Goal: Information Seeking & Learning: Learn about a topic

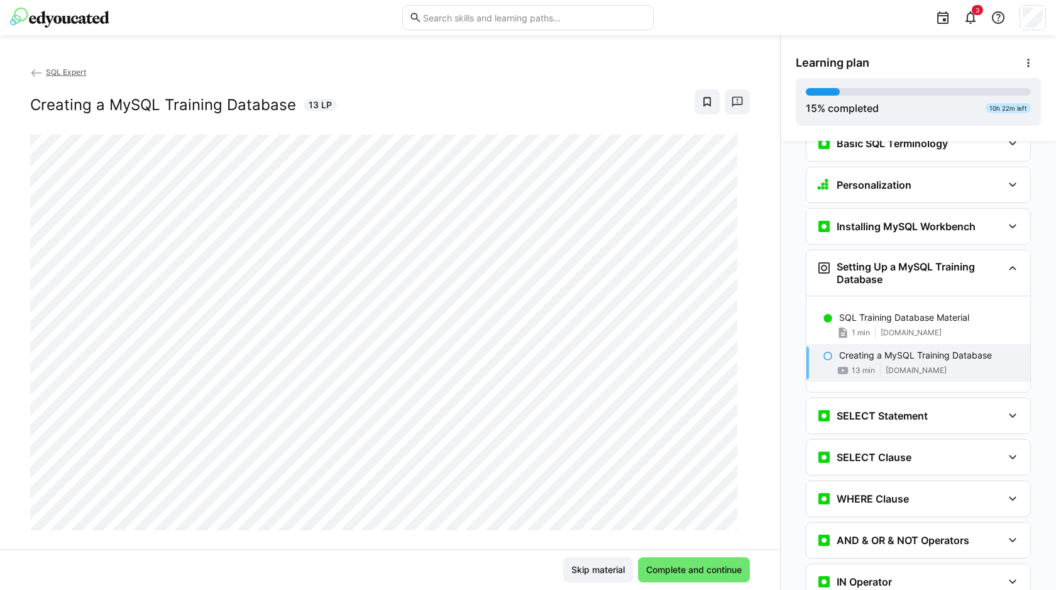
scroll to position [254, 0]
click at [38, 70] on eds-icon at bounding box center [36, 73] width 13 height 13
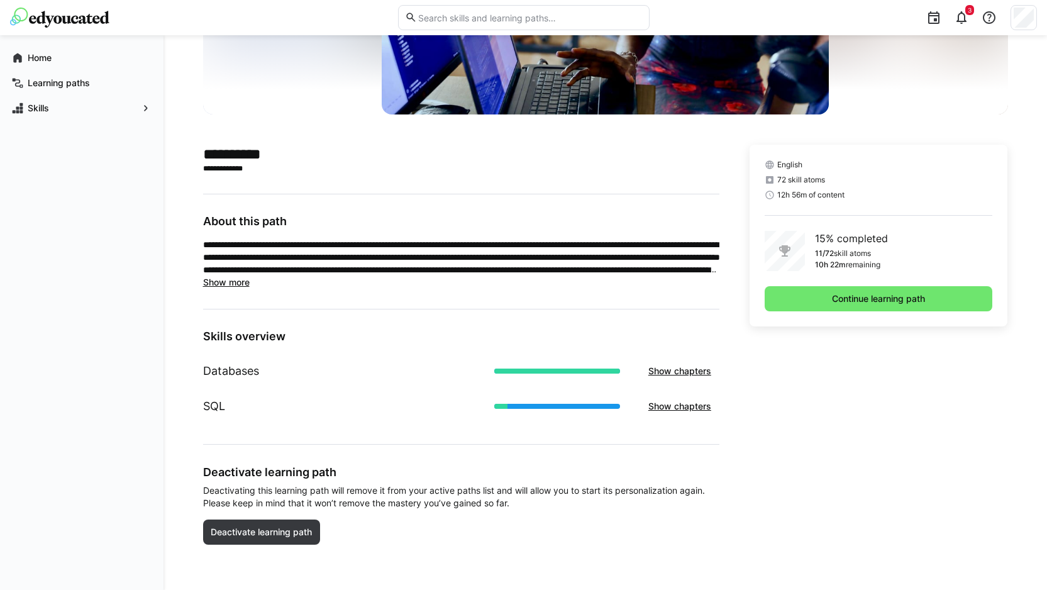
scroll to position [104, 0]
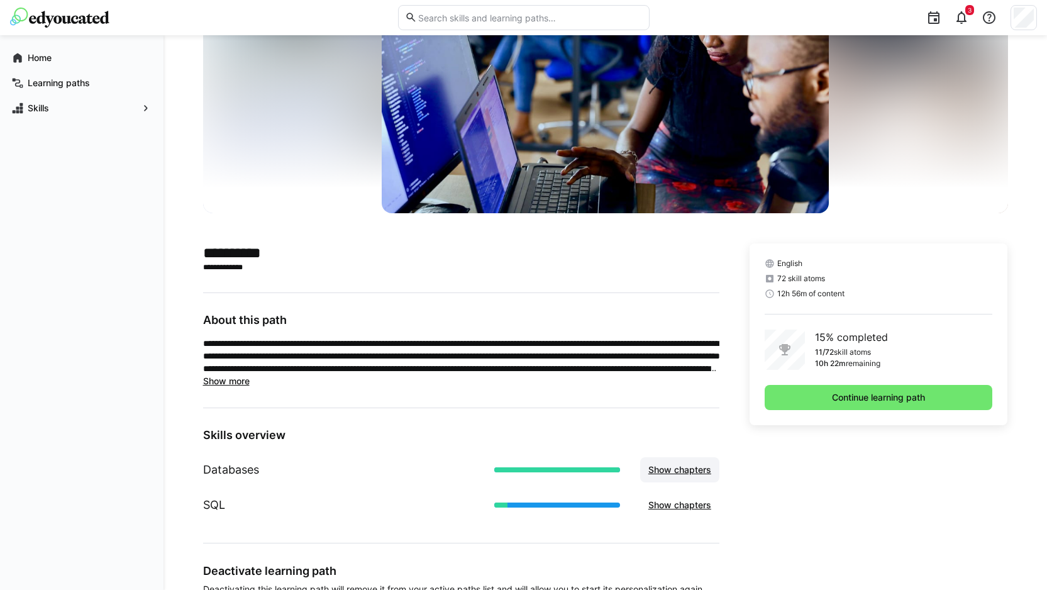
click at [698, 466] on span "Show chapters" at bounding box center [679, 469] width 67 height 13
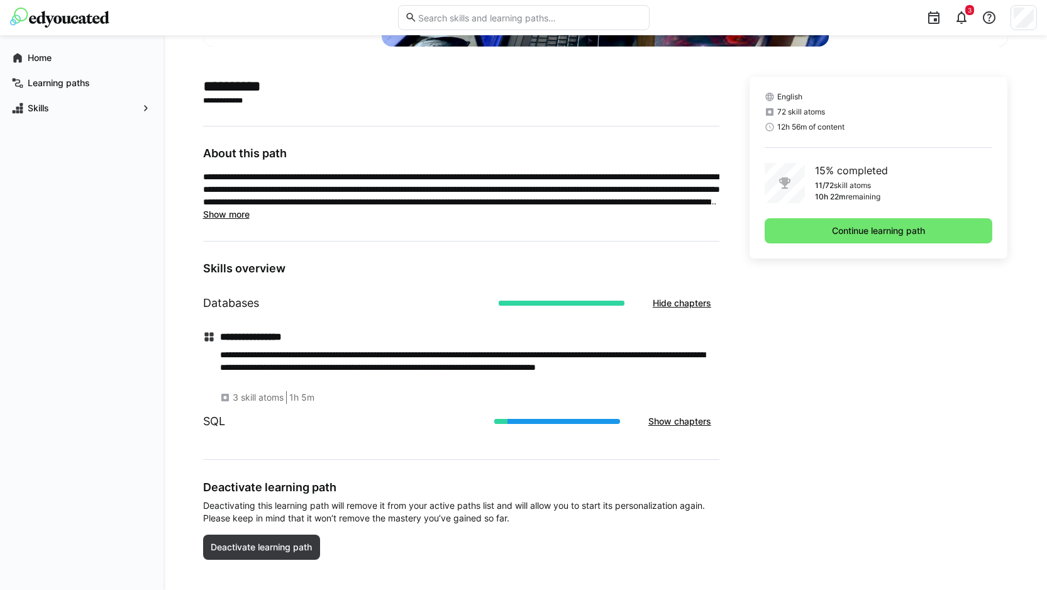
scroll to position [285, 0]
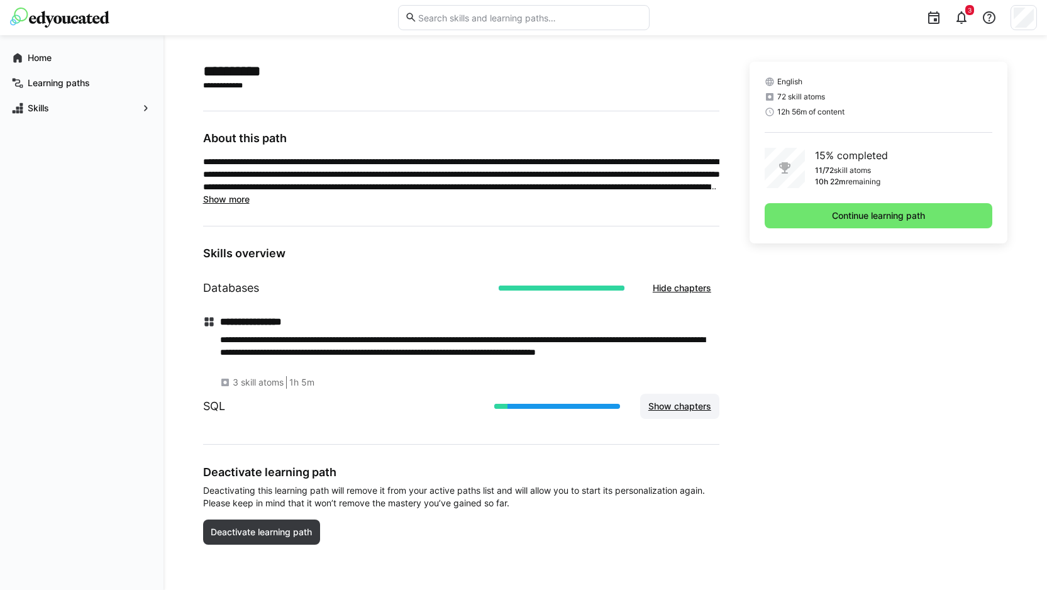
click at [682, 405] on span "Show chapters" at bounding box center [679, 406] width 67 height 13
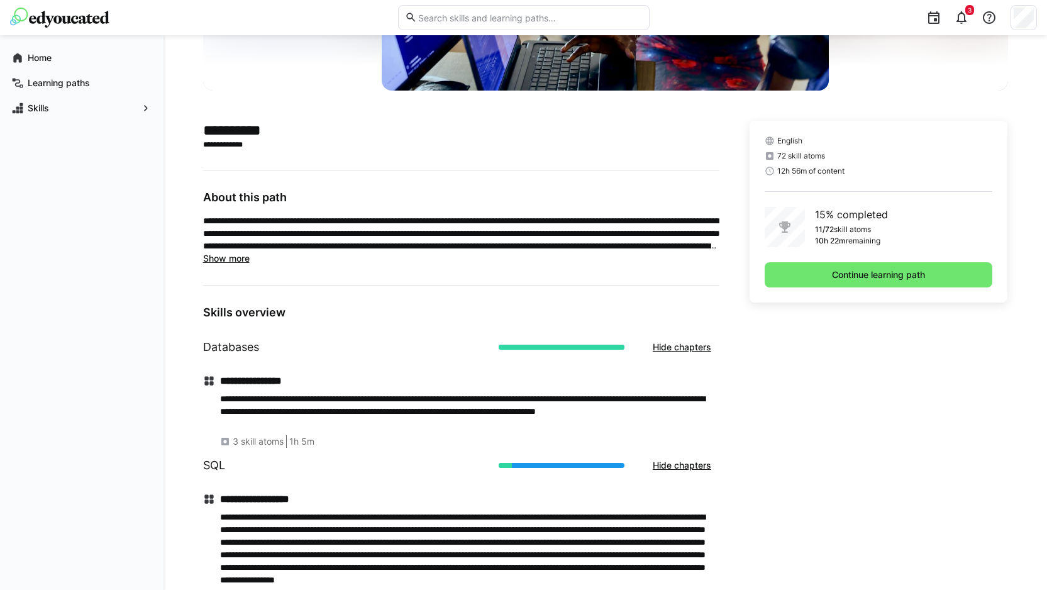
scroll to position [0, 0]
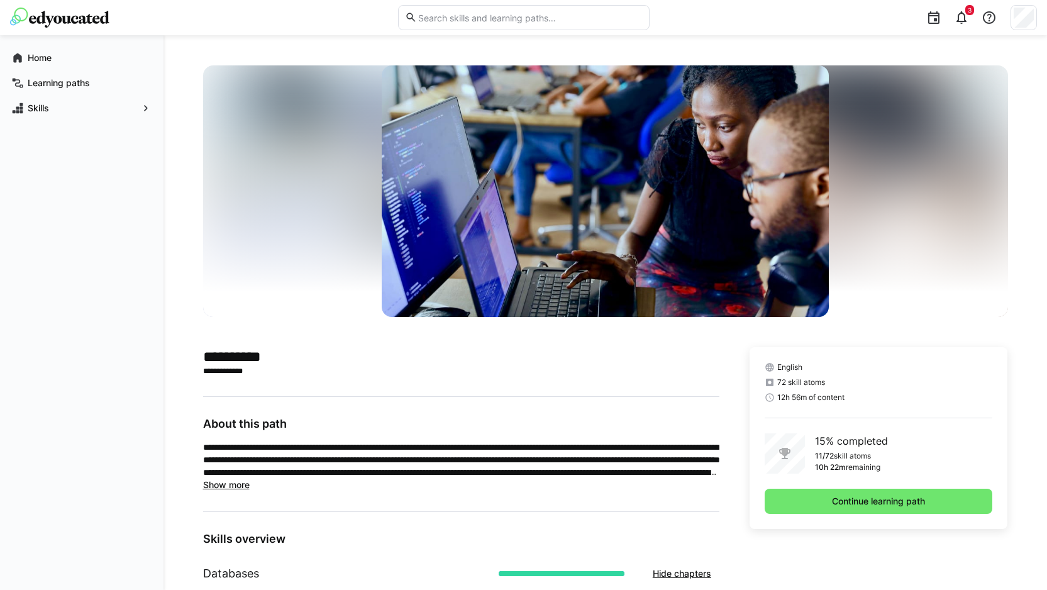
drag, startPoint x: 519, startPoint y: 6, endPoint x: 513, endPoint y: 15, distance: 11.0
click at [519, 5] on eds-input at bounding box center [523, 17] width 251 height 25
click at [505, 21] on input "text" at bounding box center [529, 17] width 225 height 11
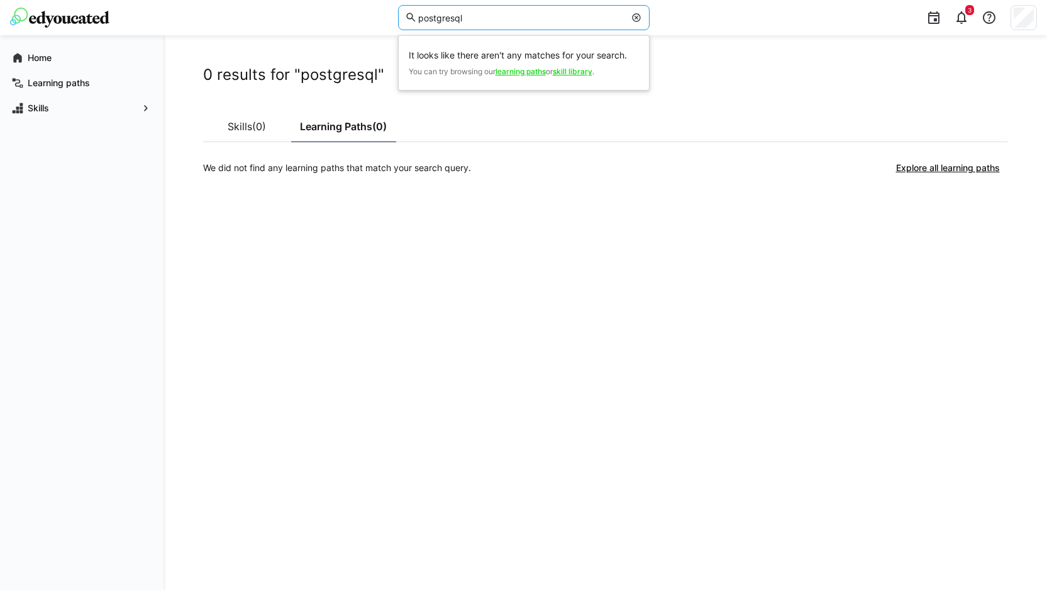
click at [470, 14] on input "postgresql" at bounding box center [520, 17] width 207 height 11
drag, startPoint x: 473, startPoint y: 19, endPoint x: 316, endPoint y: -1, distance: 158.5
click at [316, 0] on html "postgresql It looks like there aren't any matches for your search. You can try …" at bounding box center [523, 295] width 1047 height 590
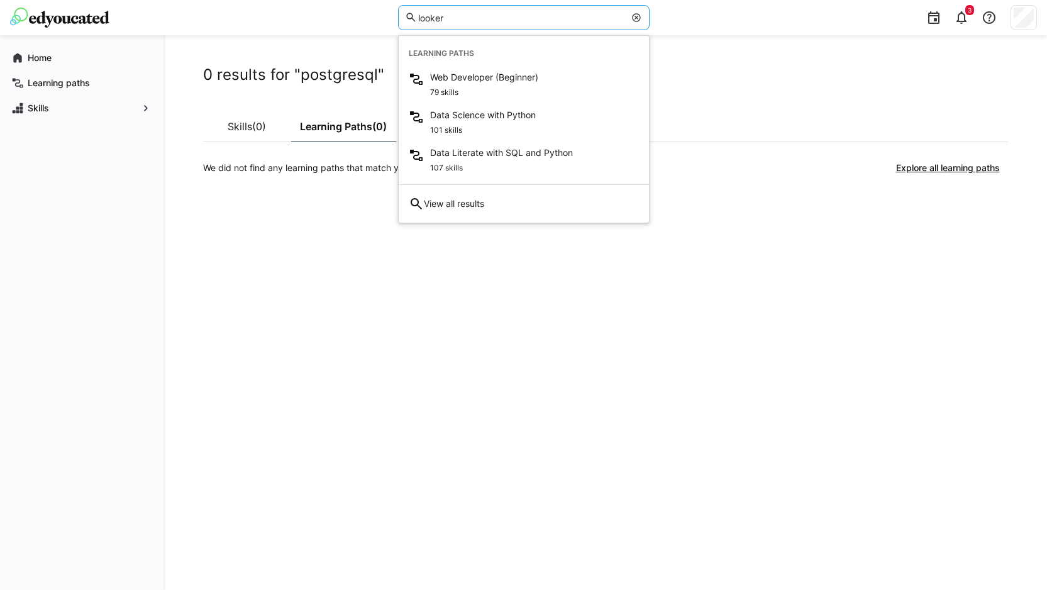
type input "looker"
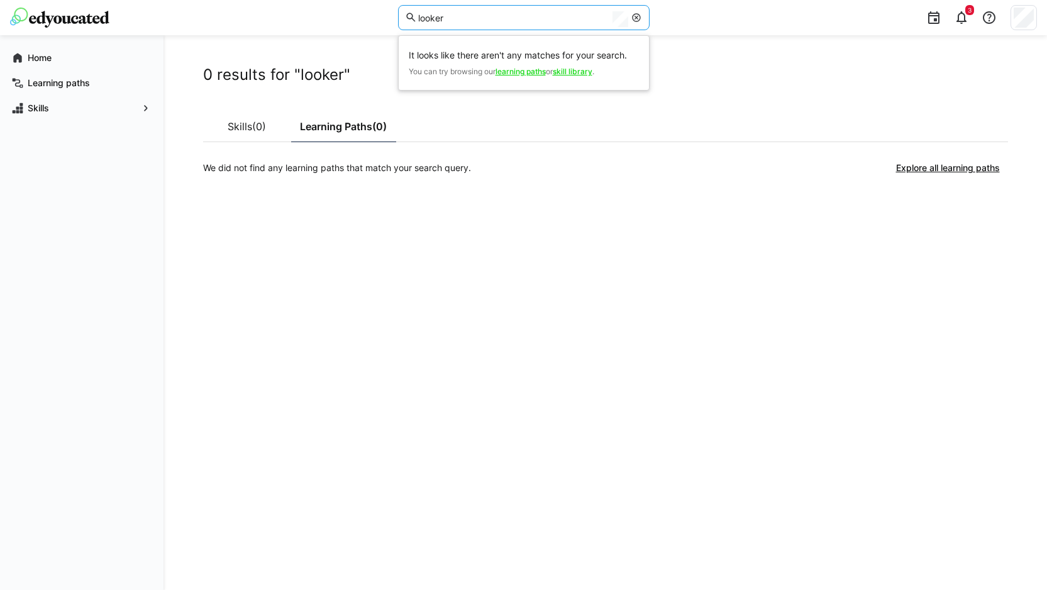
click at [412, 360] on div "0 results for "looker" Skills (0) Learning Paths (0) We did not find any learni…" at bounding box center [605, 312] width 805 height 494
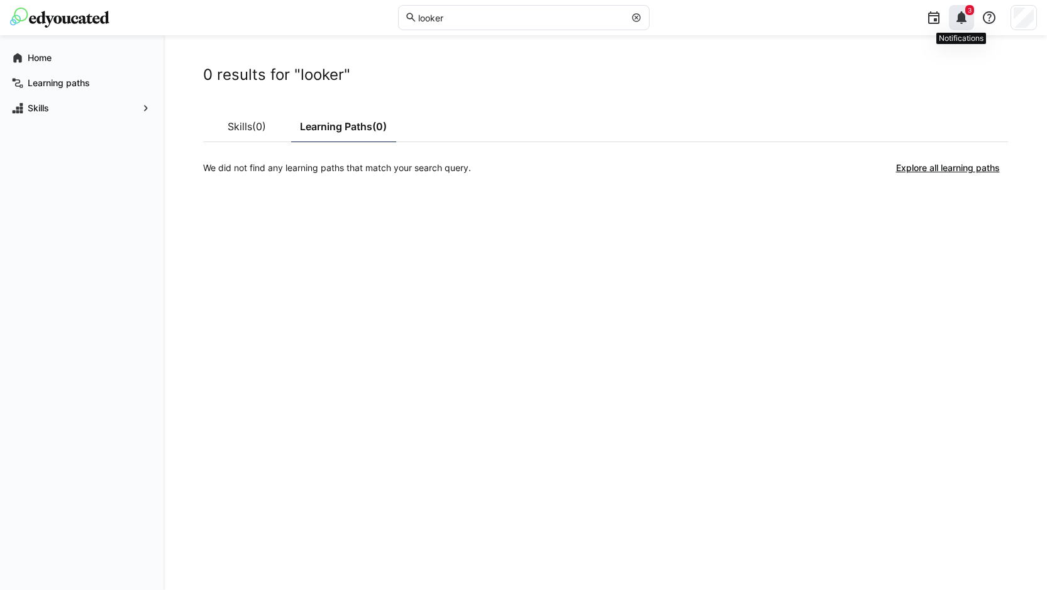
click at [963, 18] on eds-icon at bounding box center [961, 17] width 15 height 15
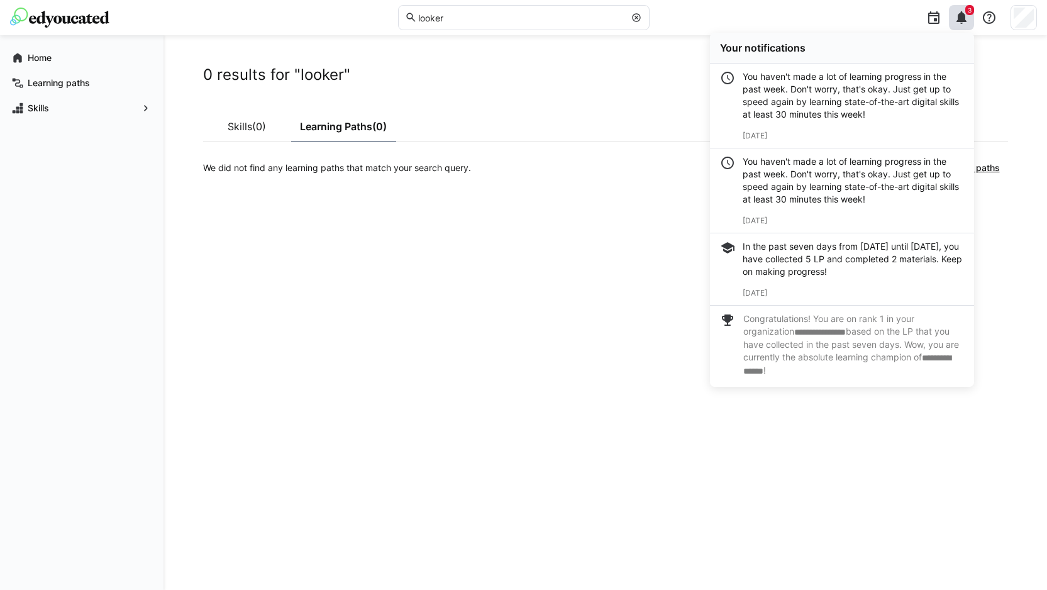
click at [522, 229] on div "0 results for "looker" Skills (0) Learning Paths (0) We did not find any learni…" at bounding box center [605, 312] width 805 height 494
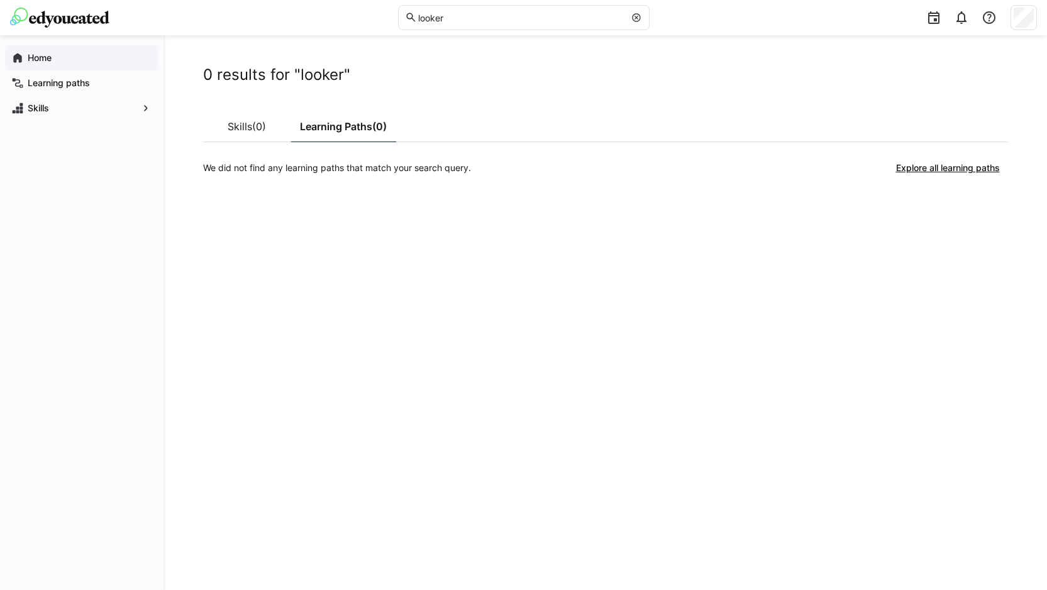
click at [0, 0] on app-navigation-label "Home" at bounding box center [0, 0] width 0 height 0
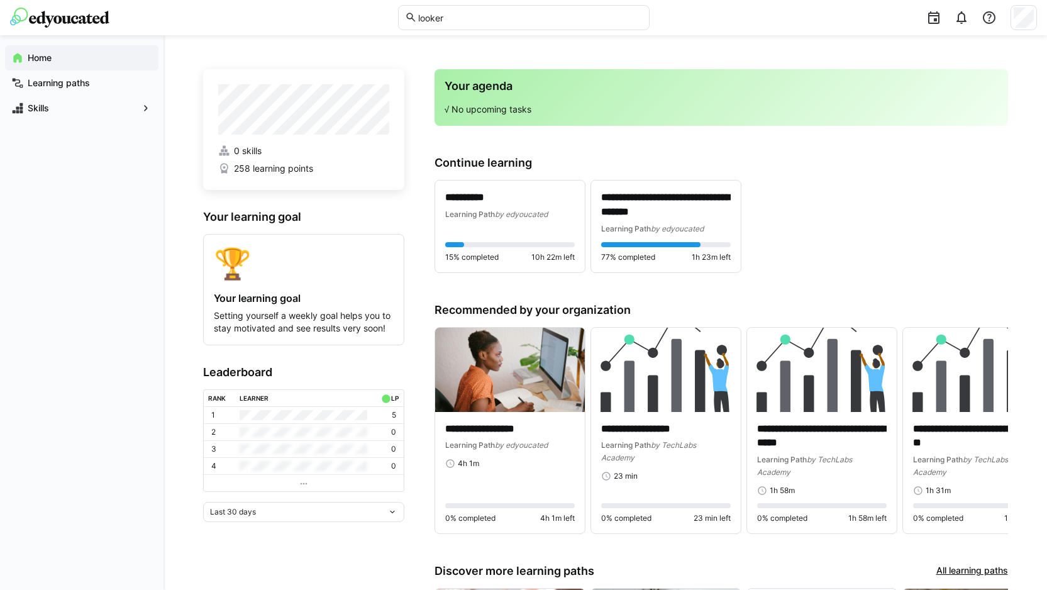
click at [471, 5] on eds-input "looker" at bounding box center [523, 17] width 251 height 25
click at [468, 19] on input "looker" at bounding box center [529, 17] width 225 height 11
type input "analytics"
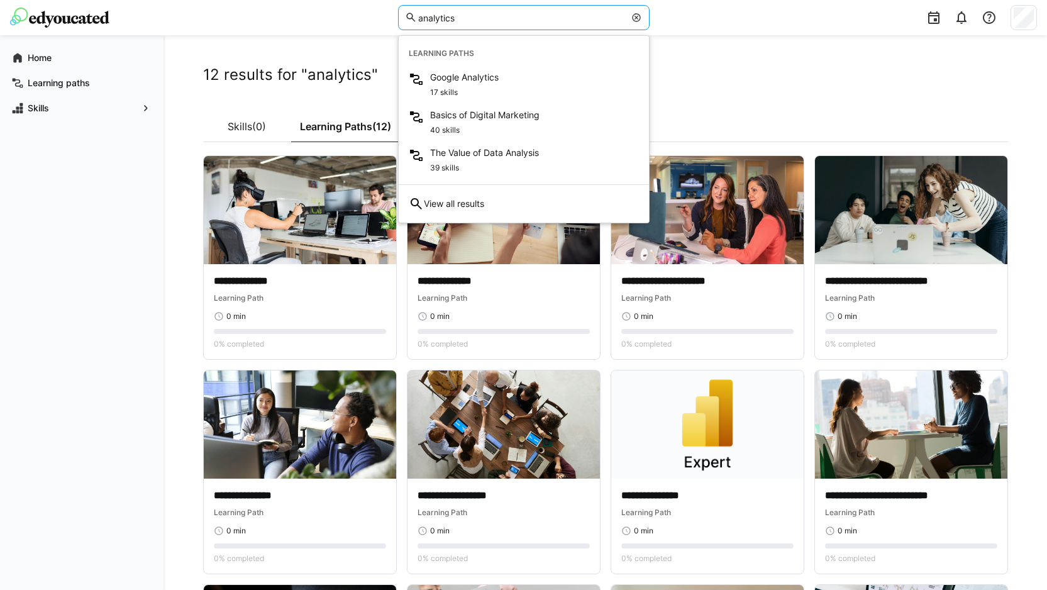
click at [818, 101] on app-search "**********" at bounding box center [605, 426] width 805 height 723
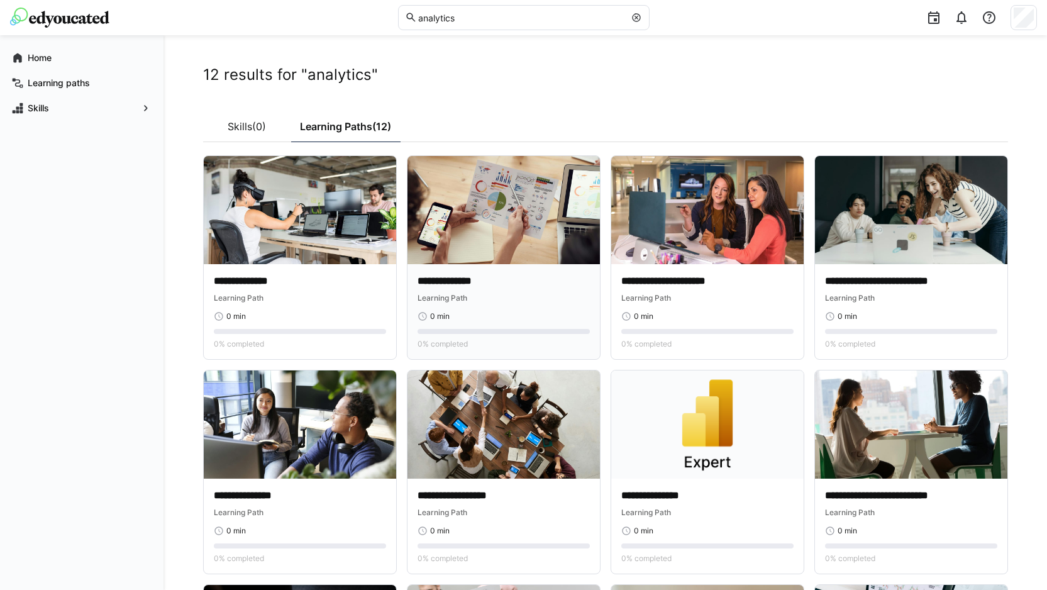
click at [519, 246] on img at bounding box center [503, 210] width 192 height 108
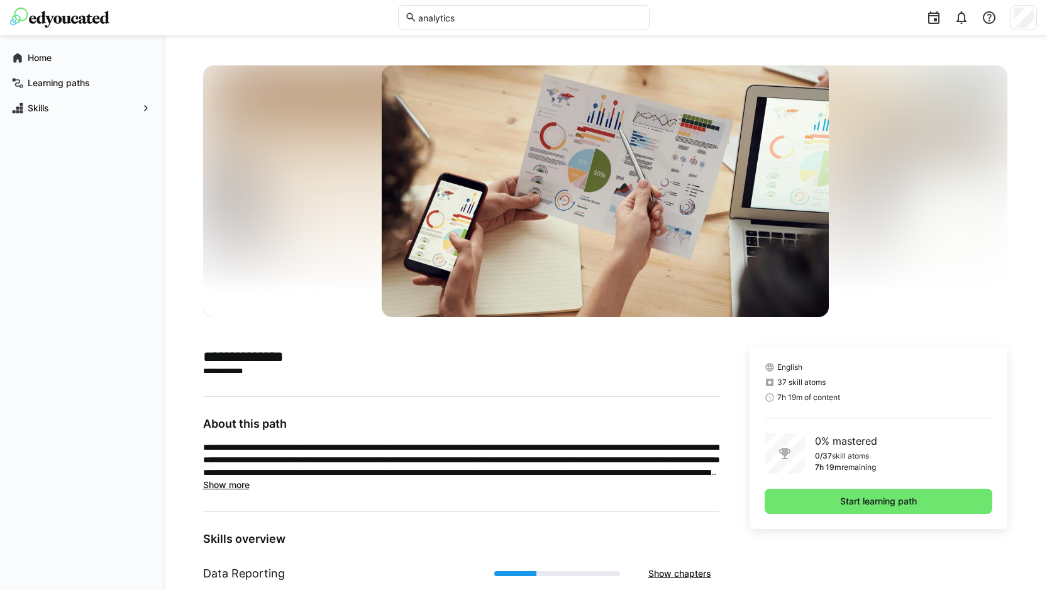
scroll to position [172, 0]
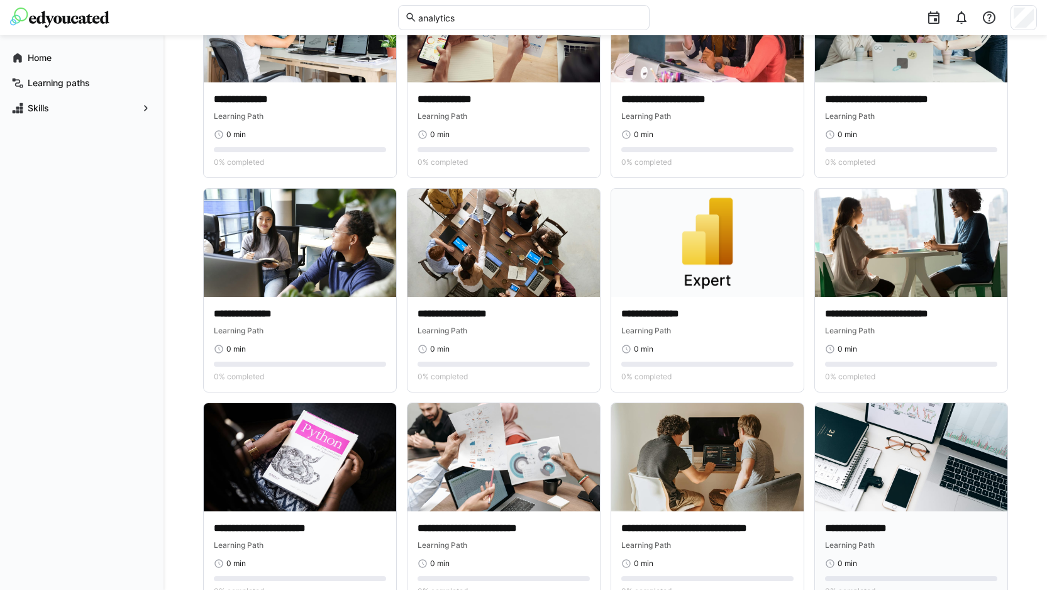
scroll to position [259, 0]
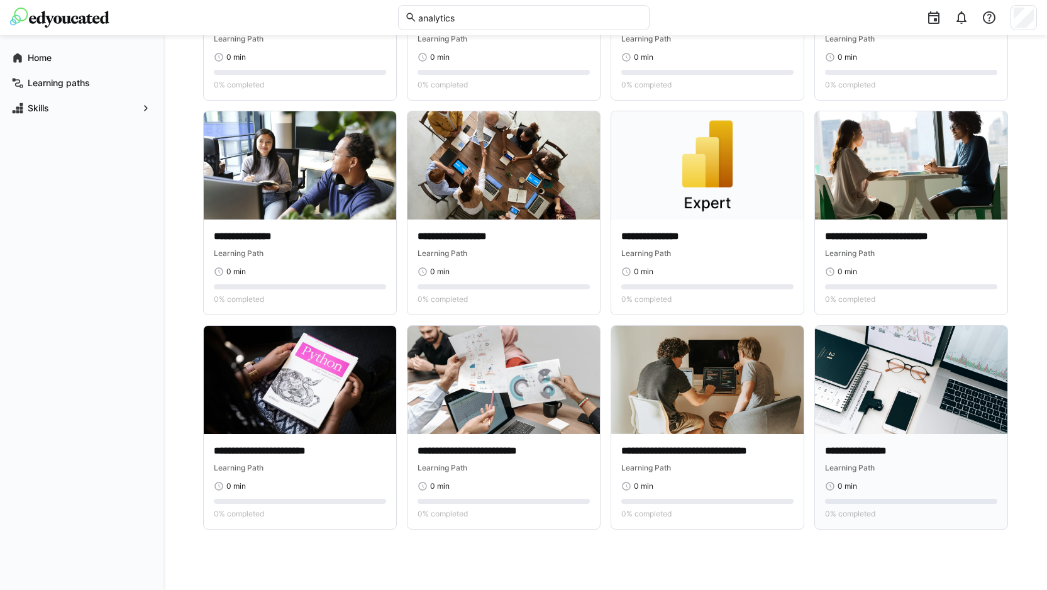
click at [859, 453] on p "**********" at bounding box center [911, 451] width 172 height 14
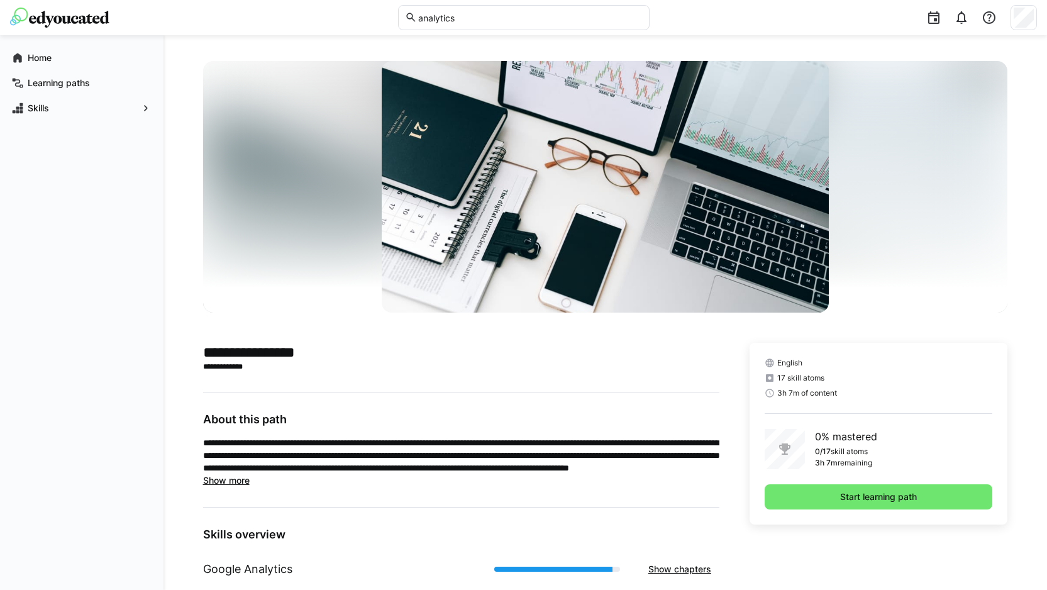
scroll to position [31, 0]
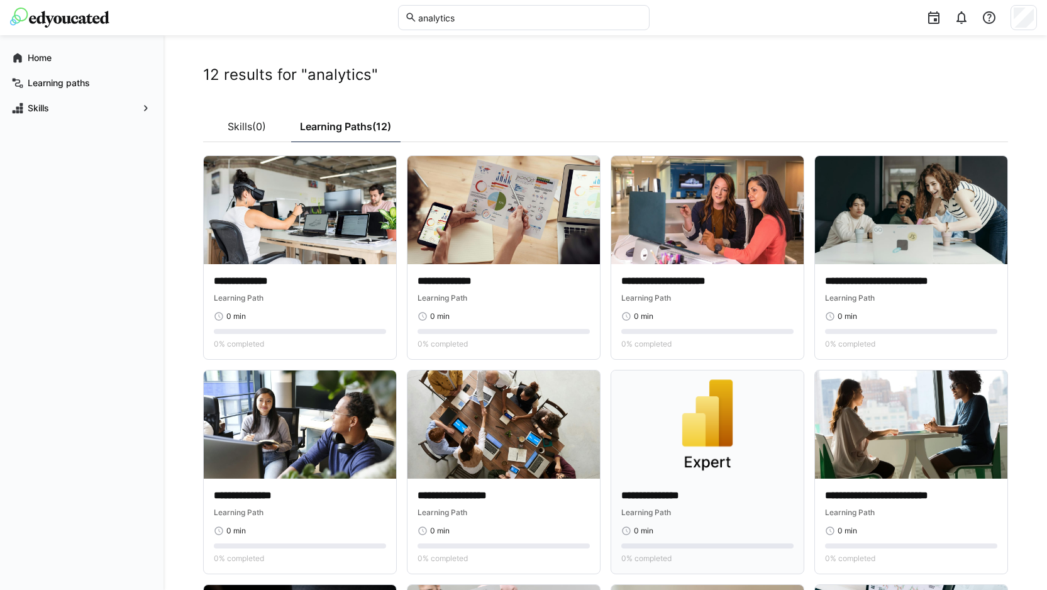
click at [681, 459] on img at bounding box center [707, 424] width 192 height 108
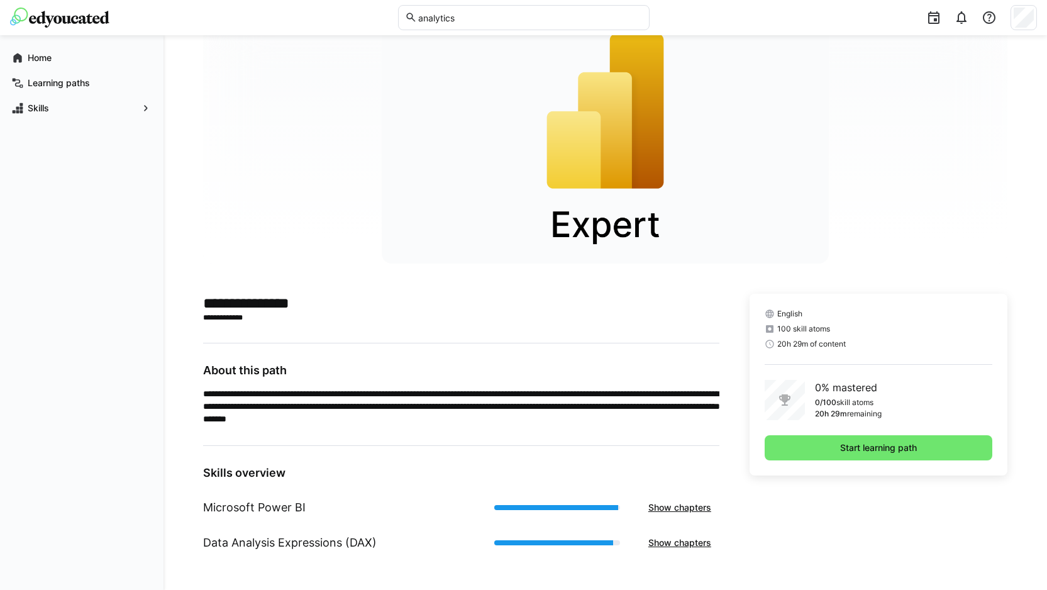
scroll to position [54, 0]
click at [672, 509] on span "Show chapters" at bounding box center [679, 506] width 67 height 13
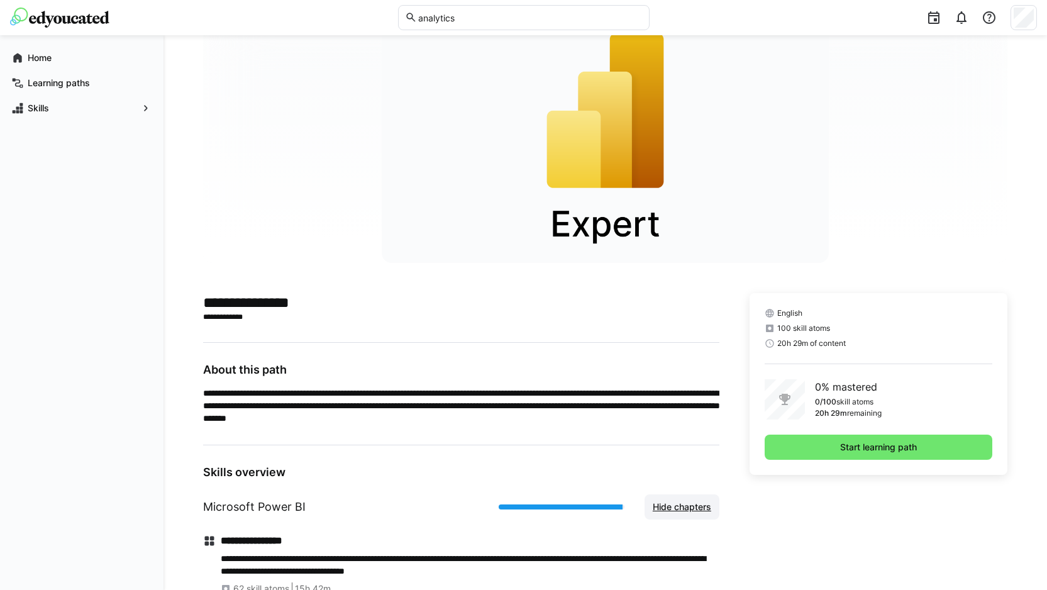
scroll to position [195, 0]
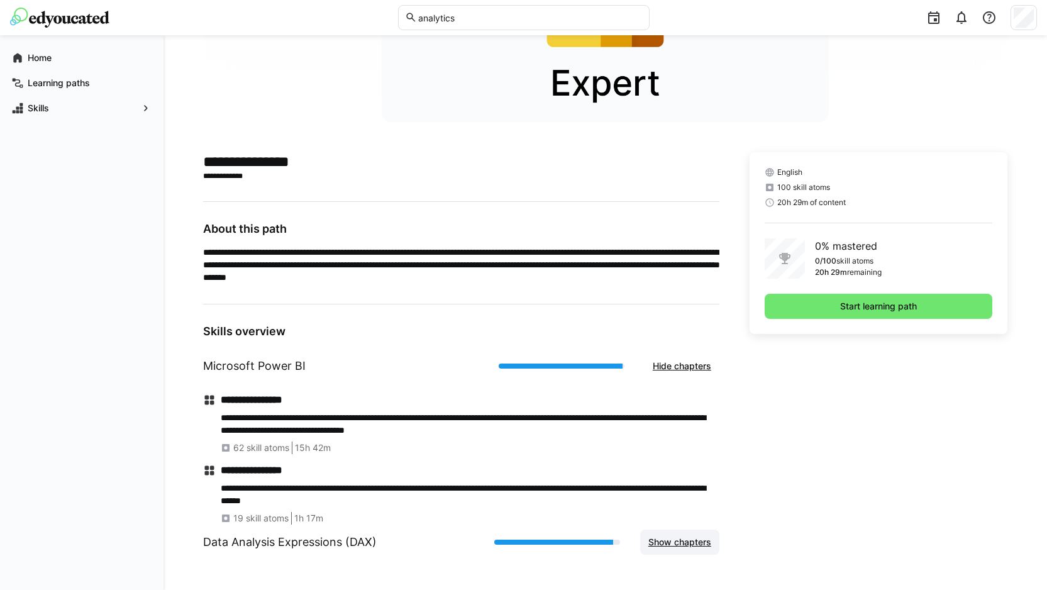
click at [693, 537] on span "Show chapters" at bounding box center [679, 542] width 67 height 13
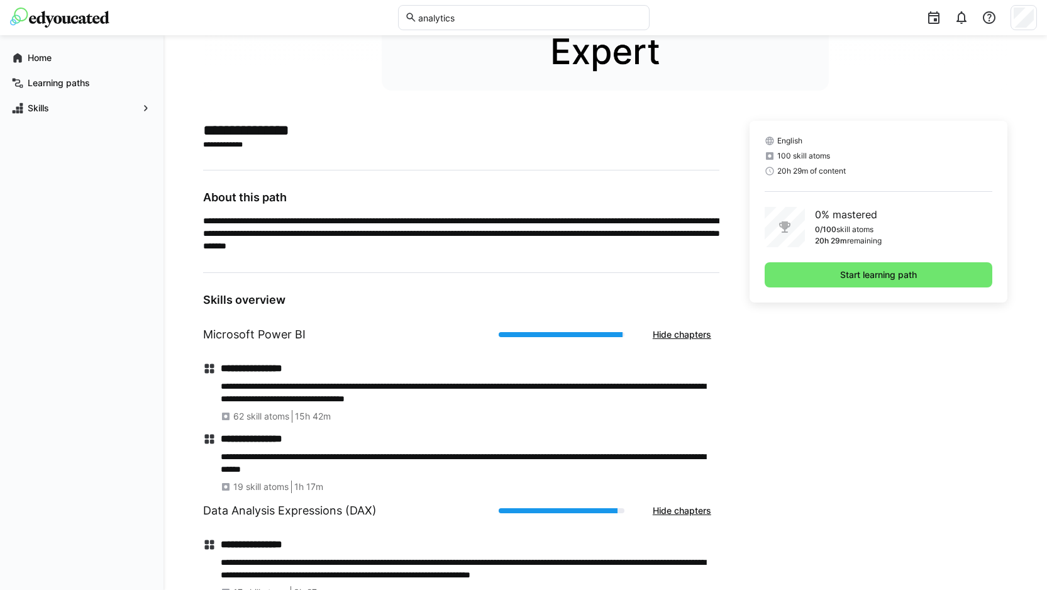
scroll to position [265, 0]
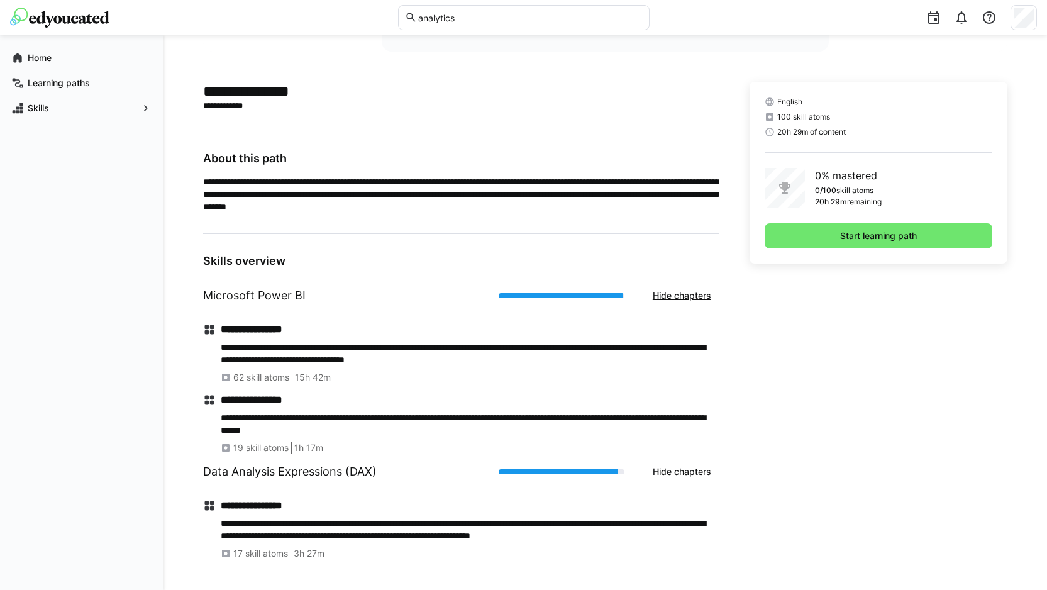
click at [864, 471] on div "English 100 skill atoms 20h 29m of content 0% mastered 0/100 skill atoms 20h 29…" at bounding box center [878, 321] width 258 height 478
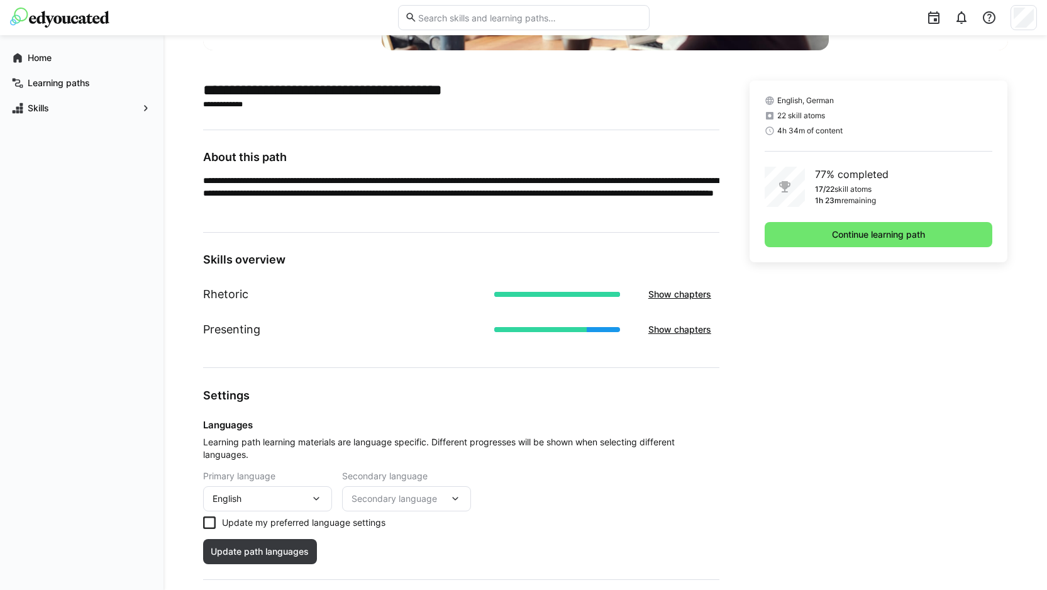
scroll to position [398, 0]
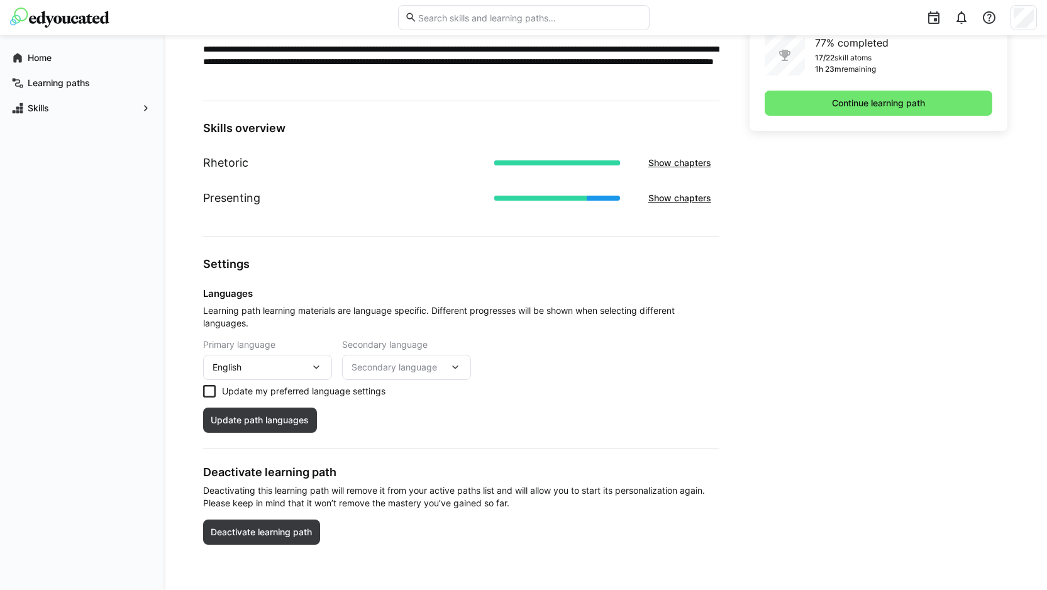
click at [284, 368] on div "English" at bounding box center [261, 367] width 97 height 11
click at [319, 364] on eds-icon at bounding box center [316, 367] width 13 height 13
click at [317, 365] on eds-icon at bounding box center [316, 367] width 13 height 13
click at [575, 384] on div "Primary language English German English Secondary language Secondary language U…" at bounding box center [461, 369] width 516 height 58
click at [446, 370] on span "Secondary language" at bounding box center [399, 367] width 97 height 13
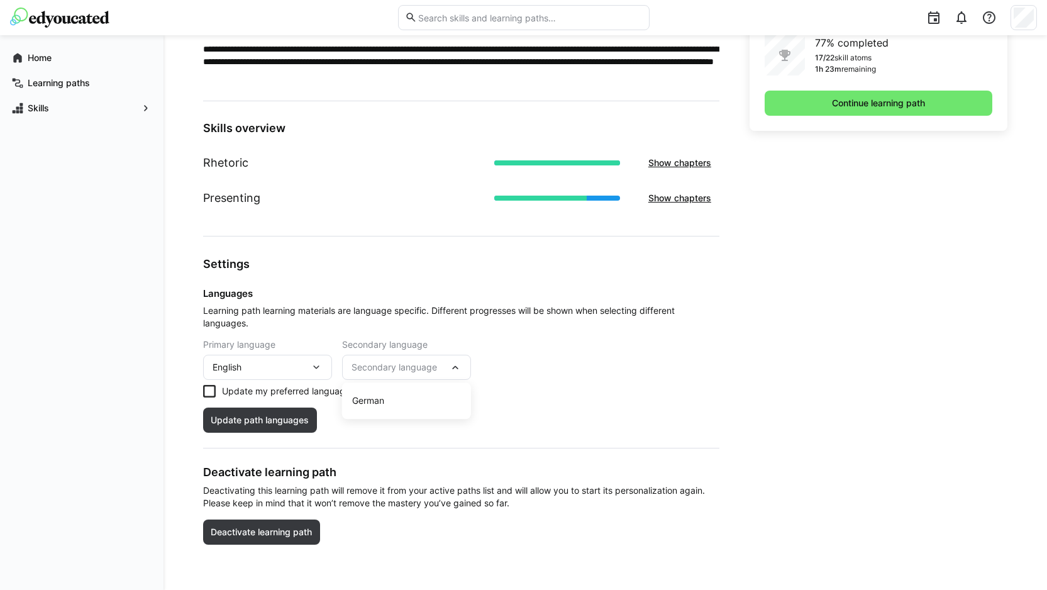
click at [570, 366] on div "Primary language English Secondary language Secondary language German" at bounding box center [461, 360] width 516 height 40
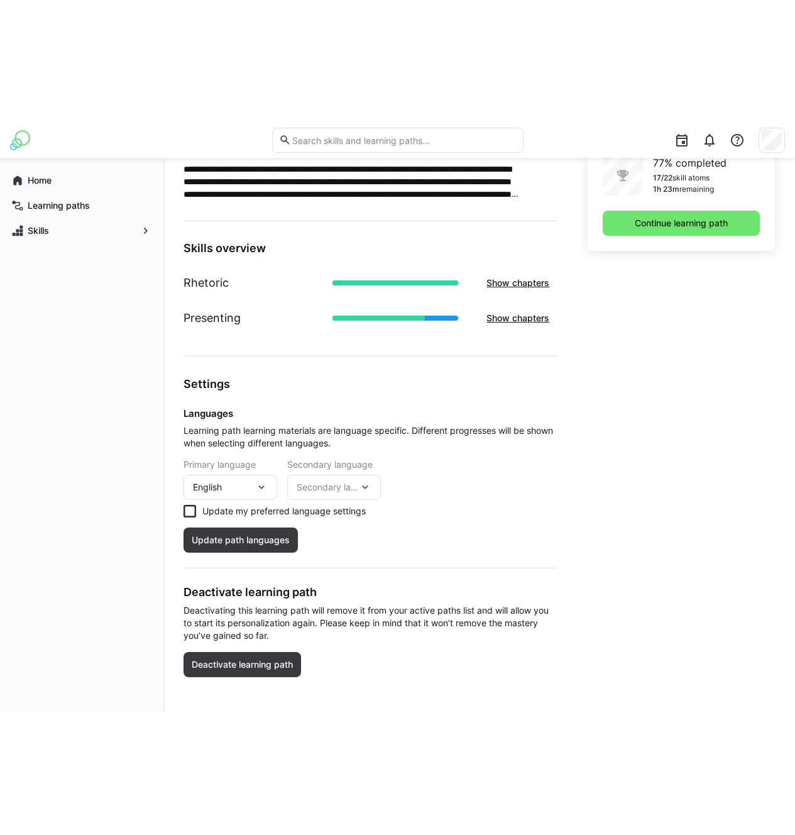
scroll to position [145, 0]
